Goal: Find specific page/section: Find specific page/section

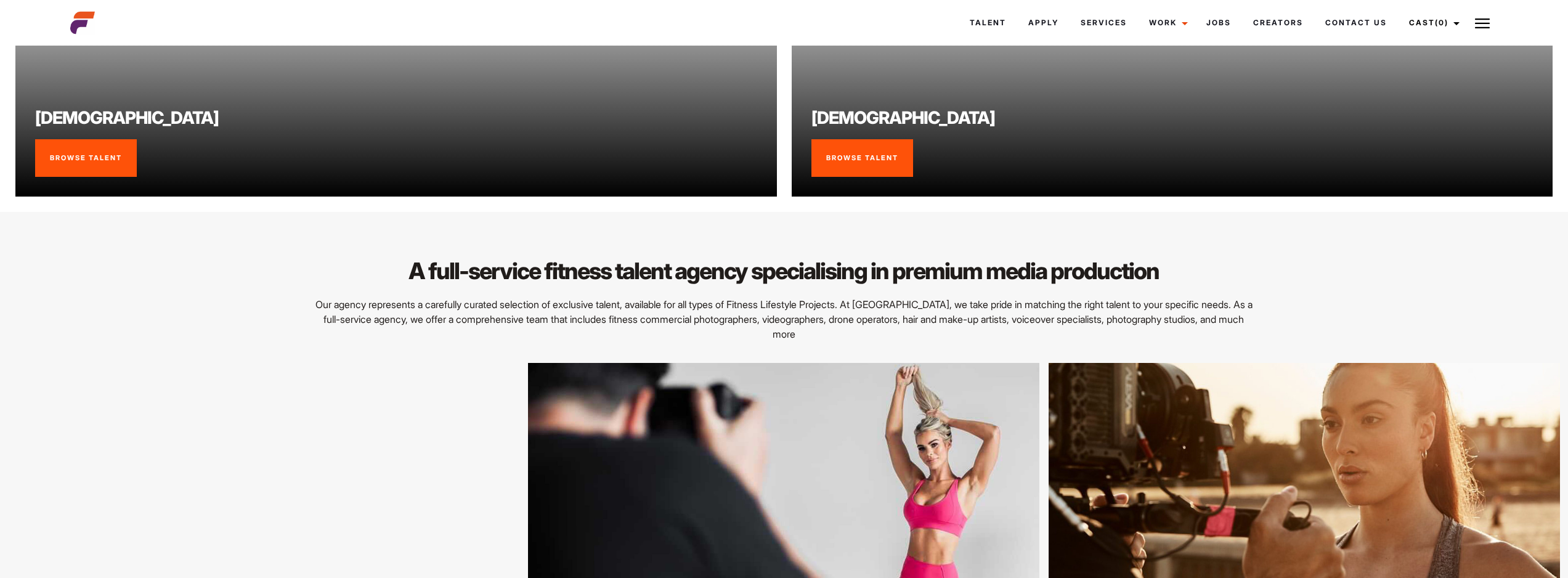
scroll to position [1726, 0]
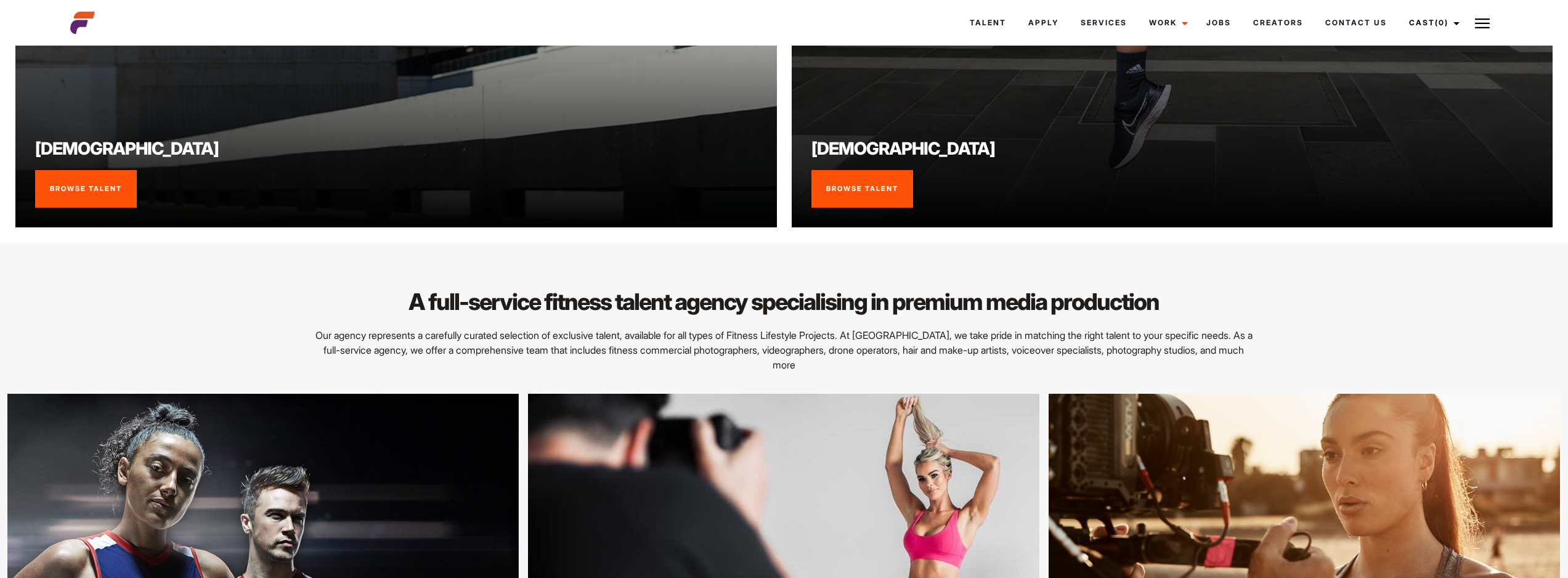
click at [99, 188] on link "Browse Talent" at bounding box center [86, 189] width 101 height 38
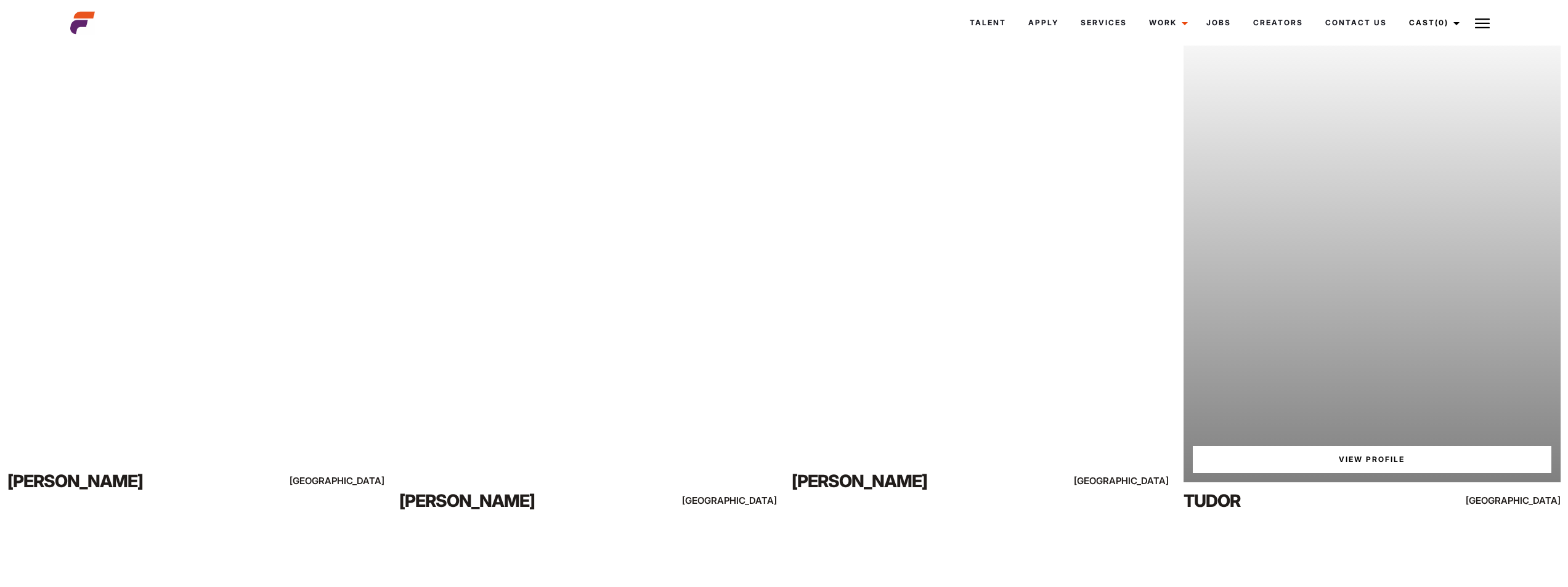
scroll to position [740, 0]
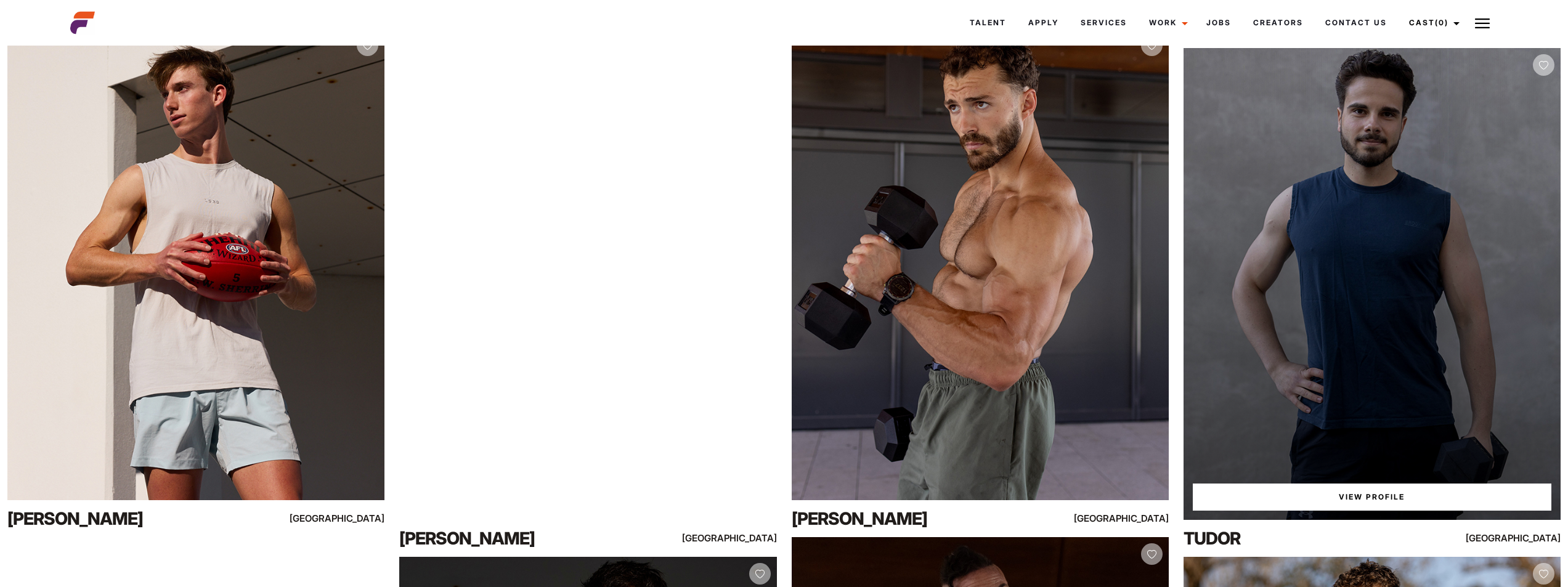
click at [1394, 501] on link "View Profile" at bounding box center [1372, 497] width 359 height 27
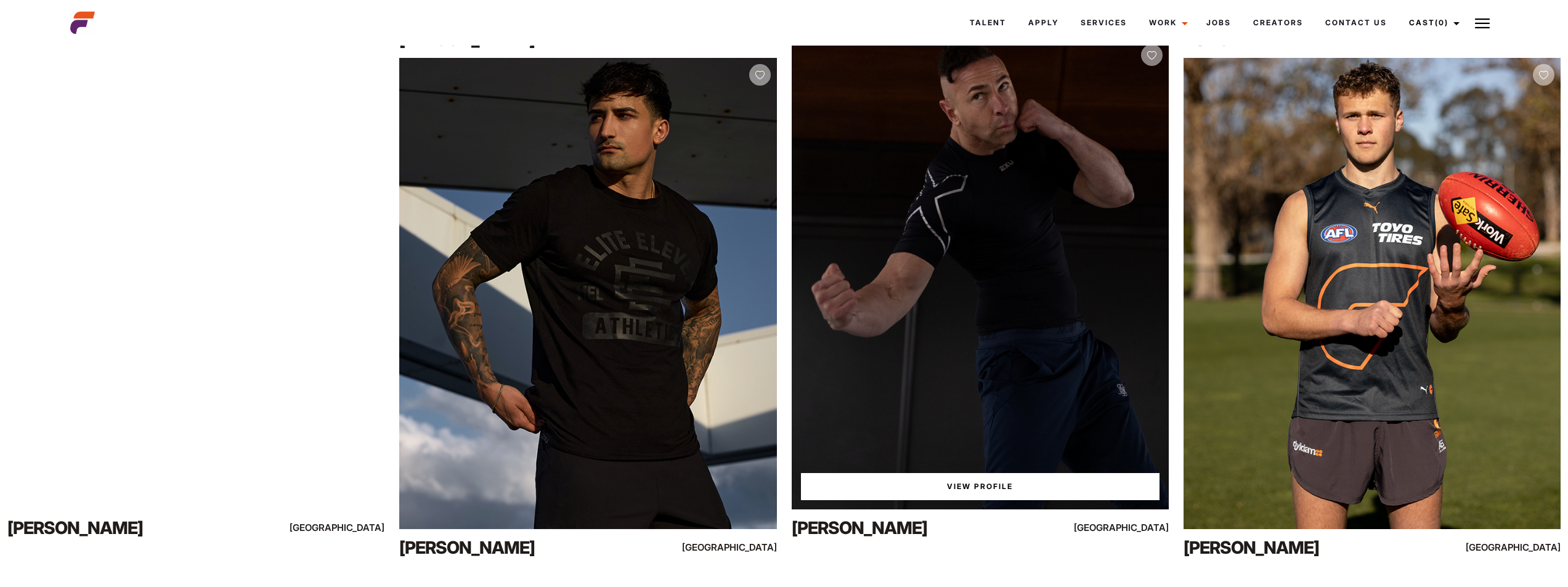
scroll to position [1538, 0]
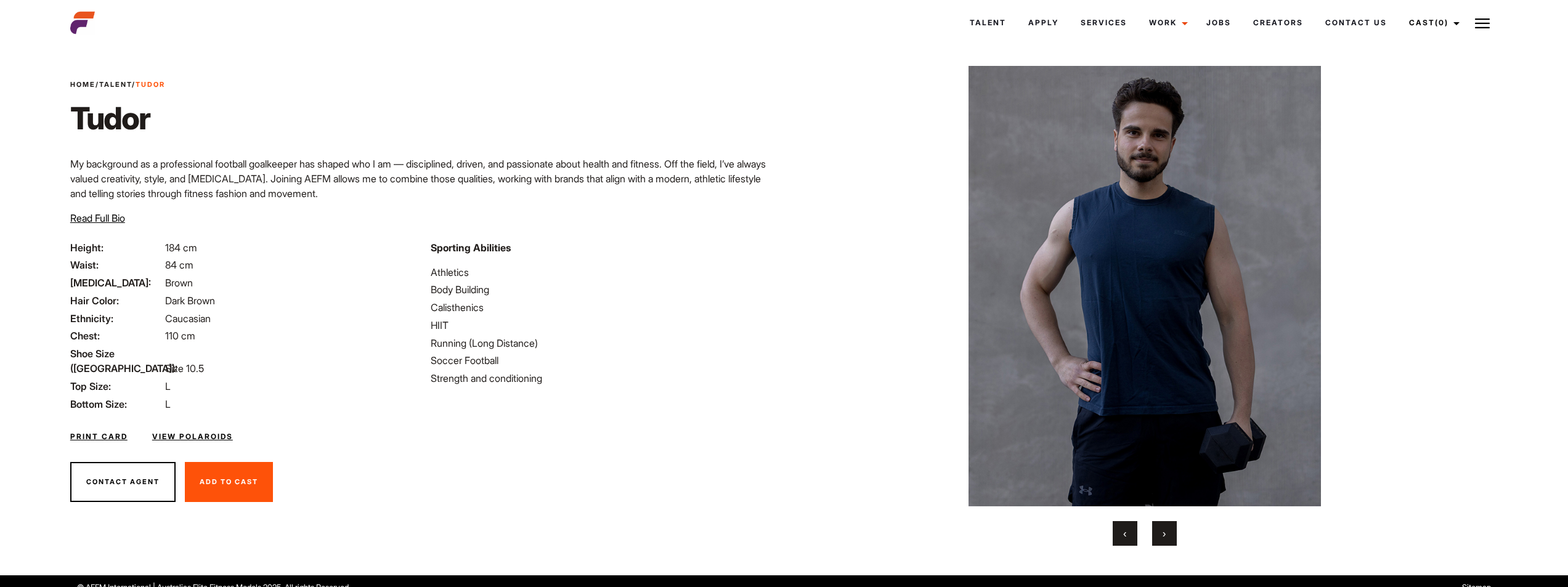
scroll to position [25, 0]
